Goal: Book appointment/travel/reservation

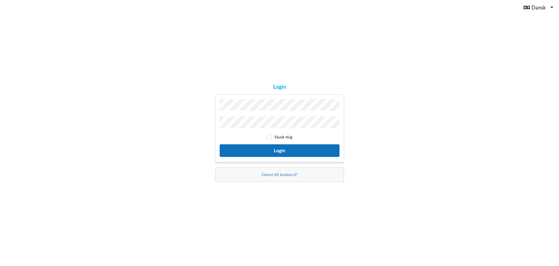
click at [282, 145] on button "Login" at bounding box center [279, 150] width 120 height 13
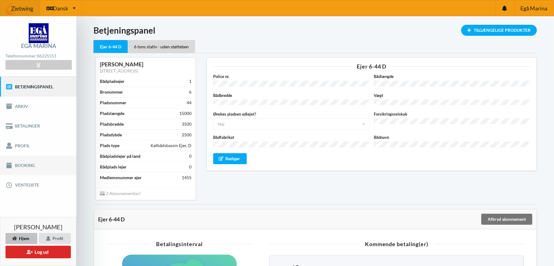
click at [31, 164] on link "Booking" at bounding box center [38, 165] width 76 height 20
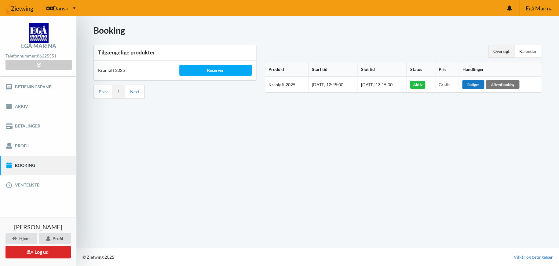
click at [480, 85] on div "Rediger" at bounding box center [473, 84] width 22 height 9
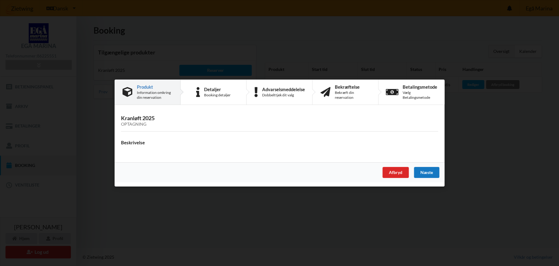
click at [424, 172] on div "Næste" at bounding box center [426, 172] width 25 height 11
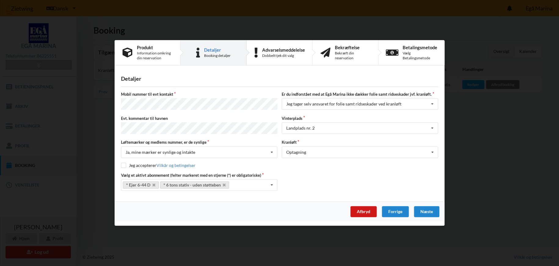
click at [360, 209] on div "Afbryd" at bounding box center [363, 211] width 26 height 11
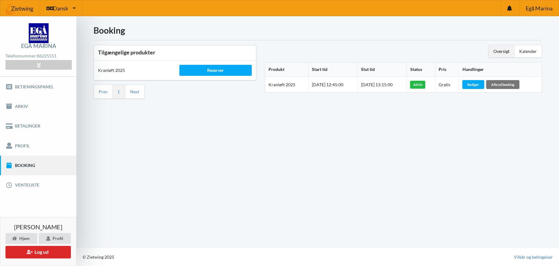
click at [23, 164] on link "Booking" at bounding box center [38, 165] width 76 height 20
click at [220, 67] on div "Reserver" at bounding box center [215, 70] width 73 height 11
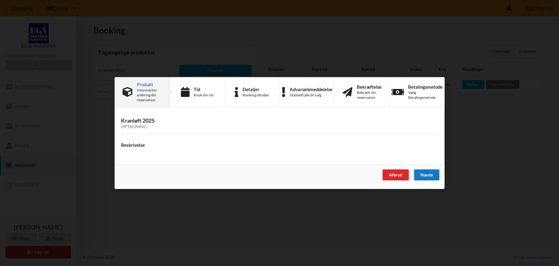
click at [429, 173] on div "Næste" at bounding box center [426, 174] width 25 height 11
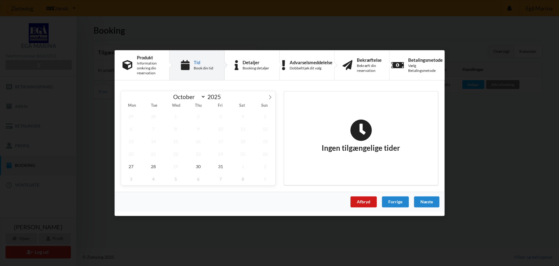
click at [358, 203] on div "Afbryd" at bounding box center [363, 201] width 26 height 11
